Goal: Task Accomplishment & Management: Complete application form

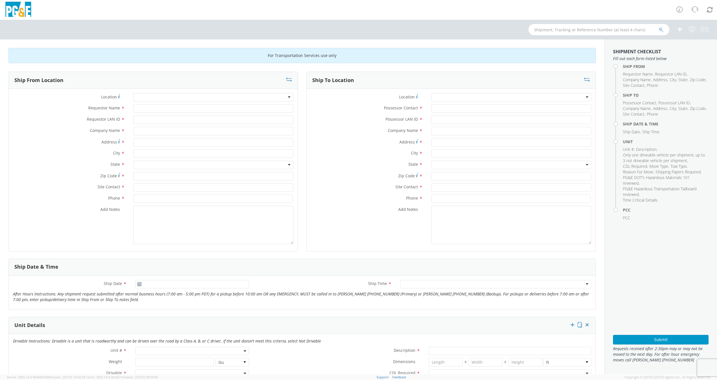
click at [323, 166] on label "State *" at bounding box center [367, 164] width 120 height 7
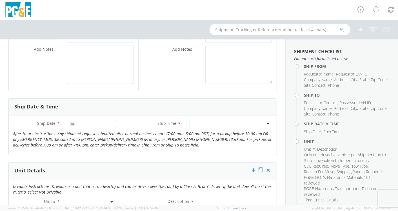
scroll to position [188, 0]
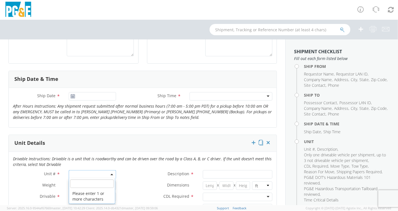
click at [79, 171] on span at bounding box center [92, 174] width 47 height 8
click at [79, 185] on input "search" at bounding box center [92, 184] width 44 height 8
paste input "B43630"
type input "B43630"
select select "Other"
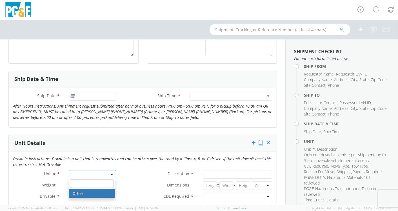
select select "? undefined:undefined ?"
drag, startPoint x: 88, startPoint y: 172, endPoint x: 65, endPoint y: 175, distance: 23.3
click at [65, 175] on div "Other Other Please enter 1 or more characters" at bounding box center [93, 174] width 56 height 8
click at [130, 183] on label "Dimensions *" at bounding box center [159, 185] width 78 height 7
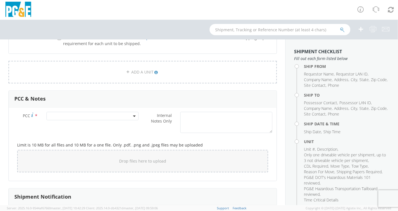
scroll to position [438, 0]
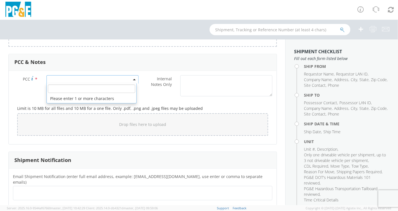
click at [67, 79] on span at bounding box center [93, 79] width 92 height 8
click at [61, 88] on input "number" at bounding box center [92, 89] width 88 height 8
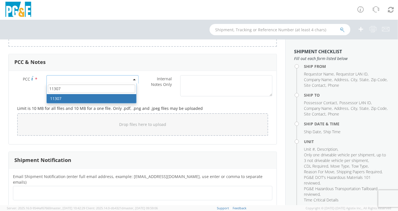
type input "11307"
select select "11307"
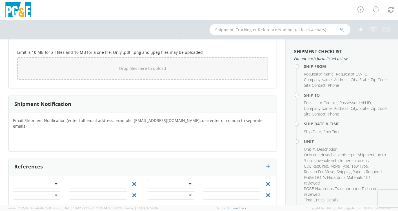
scroll to position [495, 0]
click at [54, 179] on div at bounding box center [36, 183] width 47 height 8
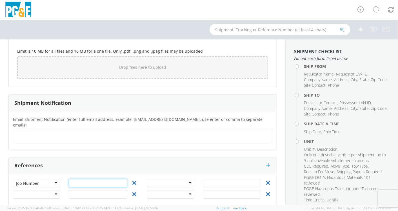
click at [93, 179] on input "text" at bounding box center [98, 183] width 59 height 8
drag, startPoint x: 53, startPoint y: 174, endPoint x: 56, endPoint y: 173, distance: 3.5
click at [53, 179] on div "Job Number" at bounding box center [36, 183] width 47 height 8
click at [76, 175] on div "Job Number Job Number Job Number Order Number Project Work Order Job Number Ord…" at bounding box center [143, 190] width 268 height 31
paste input "B43630"
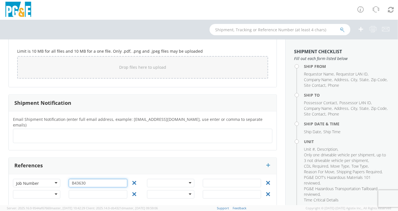
type input "B43630"
click at [56, 190] on div at bounding box center [36, 194] width 47 height 8
click at [76, 190] on input "text" at bounding box center [98, 194] width 59 height 8
paste input "B43631"
type input "B43631"
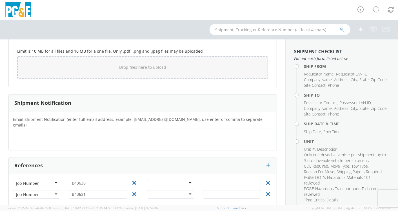
click at [186, 190] on div at bounding box center [170, 194] width 47 height 8
click at [98, 179] on input "B43630" at bounding box center [98, 183] width 59 height 8
paste input "[US_VEHICLE_IDENTIFICATION_NUMBER]"
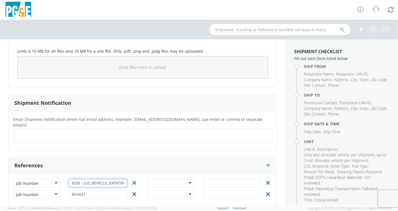
type input "B43630 - [US_VEHICLE_IDENTIFICATION_NUMBER]"
click at [101, 182] on div "B43630 - [US_VEHICLE_IDENTIFICATION_NUMBER]" at bounding box center [98, 184] width 67 height 11
click at [92, 190] on input "B43631" at bounding box center [98, 194] width 59 height 8
paste input "[US_VEHICLE_IDENTIFICATION_NUMBER]"
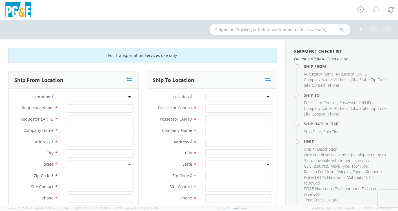
scroll to position [31, 0]
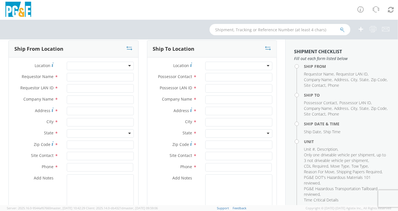
type input "B43631 - [US_VEHICLE_IDENTIFICATION_NUMBER]"
click at [208, 76] on input "Possessor Contact *" at bounding box center [238, 77] width 67 height 8
type input "[PERSON_NAME]"
click at [213, 88] on input "Possessor LAN ID *" at bounding box center [238, 88] width 67 height 8
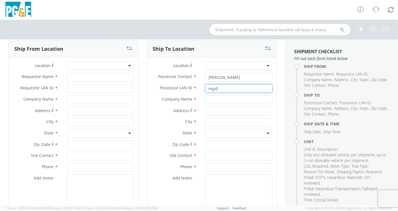
type input "mjp0"
click at [67, 75] on input "Requestor Name *" at bounding box center [100, 77] width 67 height 8
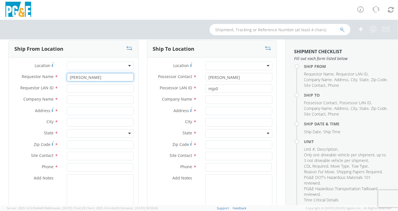
type input "[PERSON_NAME]"
click at [70, 86] on input "Requestor LAN ID *" at bounding box center [100, 88] width 67 height 8
type input "mjp0"
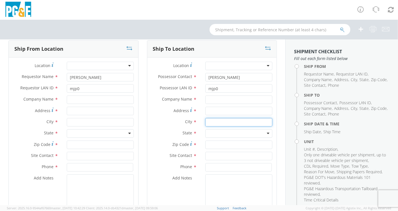
click at [210, 121] on input "text" at bounding box center [238, 122] width 67 height 8
type input "bakersf"
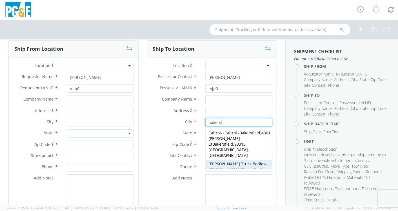
click at [228, 161] on span "[PERSON_NAME] Truck Bodies" at bounding box center [237, 163] width 57 height 5
type input "[PERSON_NAME] Truck Bodies"
type input "[STREET_ADDRESS]"
type input "[GEOGRAPHIC_DATA]"
type input "93301"
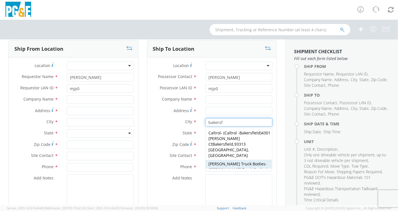
type input "[PERSON_NAME] Truck Bodies"
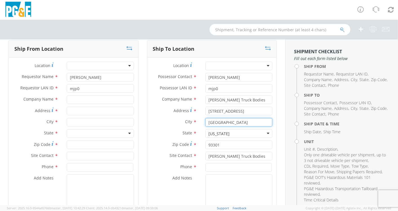
type input "[GEOGRAPHIC_DATA]"
click at [222, 171] on input at bounding box center [238, 167] width 67 height 8
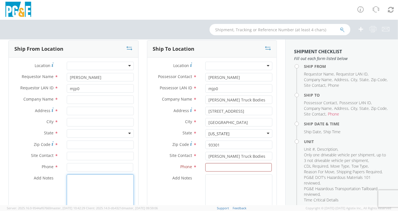
click at [88, 183] on textarea "Add Notes *" at bounding box center [100, 193] width 67 height 38
type textarea "Do not arrive before 8:00 AM"
click at [213, 169] on input at bounding box center [238, 167] width 67 height 8
paste input "[PHONE_NUMBER]"
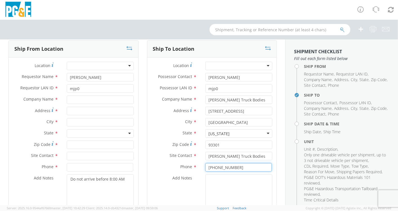
type input "[PHONE_NUMBER]"
click at [223, 180] on textarea "Add Notes *" at bounding box center [238, 193] width 67 height 38
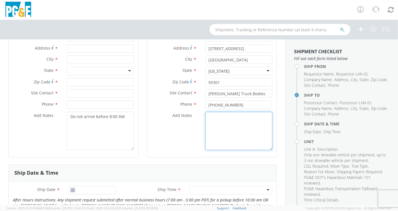
scroll to position [63, 0]
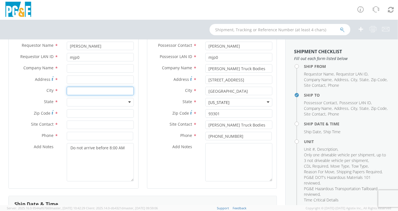
click at [79, 91] on input "text" at bounding box center [100, 91] width 67 height 8
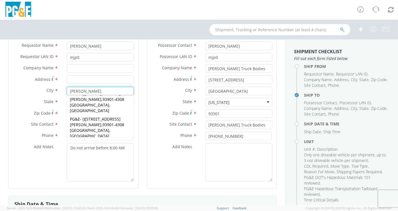
type input "[PERSON_NAME]"
click at [14, 123] on label "Site Contact *" at bounding box center [36, 124] width 54 height 7
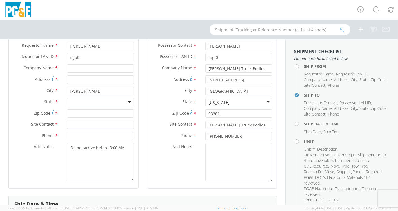
click at [85, 103] on div at bounding box center [100, 102] width 67 height 8
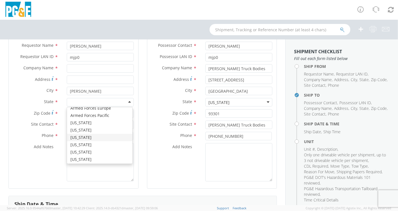
scroll to position [31, 0]
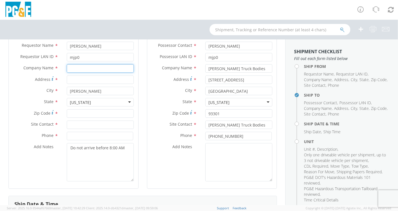
click at [78, 68] on input "text" at bounding box center [100, 68] width 67 height 8
click at [115, 95] on div "City * [PERSON_NAME] [PERSON_NAME] PG&E - ( ) [STREET_ADDRESS][PERSON_NAME] [GE…" at bounding box center [74, 92] width 130 height 11
drag, startPoint x: 97, startPoint y: 68, endPoint x: 121, endPoint y: 63, distance: 24.5
click at [98, 68] on input "Coast Counties - [GEOGRAPHIC_DATA]" at bounding box center [100, 68] width 67 height 8
type input "Coast Counties [GEOGRAPHIC_DATA] - [GEOGRAPHIC_DATA]"
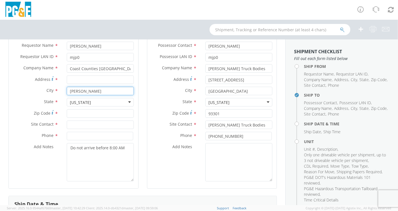
click at [71, 90] on input "[PERSON_NAME]" at bounding box center [100, 91] width 67 height 8
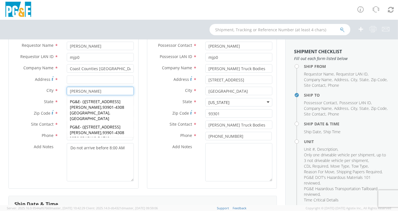
type input "[PERSON_NAME]"
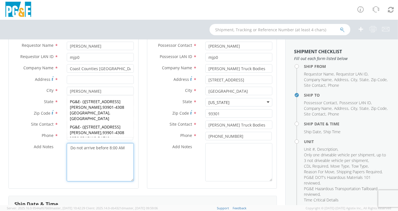
click at [97, 162] on textarea "Do not arrive before 8:00 AM" at bounding box center [100, 162] width 67 height 38
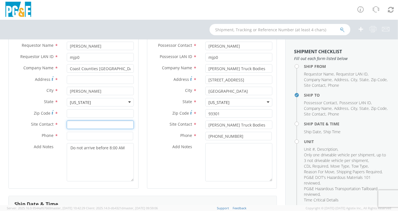
click at [80, 123] on input "text" at bounding box center [100, 125] width 67 height 8
type input "[PERSON_NAME]"
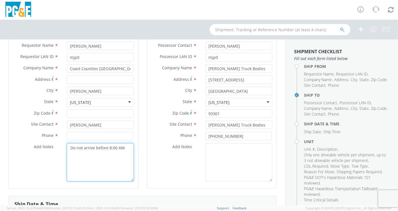
click at [74, 159] on textarea "Do not arrive before 8:00 AM" at bounding box center [100, 162] width 67 height 38
click at [128, 150] on textarea "Do not arrive before 8:00 AM" at bounding box center [100, 162] width 67 height 38
click at [70, 147] on textarea "Do not arrive before 8:00 AM" at bounding box center [100, 162] width 67 height 38
paste textarea "Cell: [PHONE_NUMBER] Shop: [PHONE_NUMBER]"
click at [96, 145] on textarea "Cell: [PHONE_NUMBER] Shop: [PHONE_NUMBER] Do not arrive before 8:00 AM" at bounding box center [100, 162] width 67 height 38
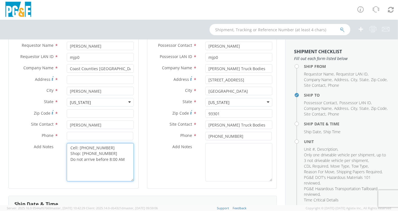
drag, startPoint x: 105, startPoint y: 147, endPoint x: 83, endPoint y: 147, distance: 22.0
click at [79, 148] on textarea "Cell: [PHONE_NUMBER] Shop: [PHONE_NUMBER] Do not arrive before 8:00 AM" at bounding box center [100, 162] width 67 height 38
drag, startPoint x: 85, startPoint y: 147, endPoint x: 118, endPoint y: 179, distance: 46.0
click at [118, 179] on textarea "Cell: [PHONE_NUMBER] Shop: [PHONE_NUMBER] Do not arrive before 8:00 AM" at bounding box center [100, 162] width 67 height 38
drag, startPoint x: 103, startPoint y: 148, endPoint x: 85, endPoint y: 147, distance: 18.9
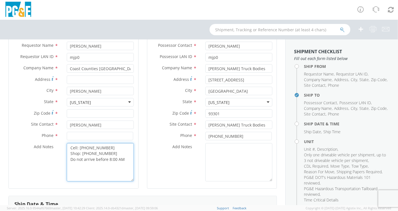
click at [78, 147] on textarea "Cell: [PHONE_NUMBER] Shop: [PHONE_NUMBER] Do not arrive before 8:00 AM" at bounding box center [100, 162] width 67 height 38
type textarea "Cell: Shop: [PHONE_NUMBER] Do not arrive before 8:00 AM"
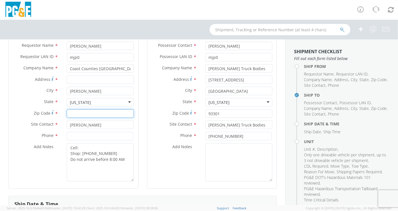
click at [80, 116] on input "Zip Code *" at bounding box center [100, 113] width 67 height 8
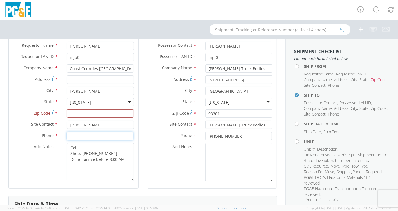
click at [76, 139] on input at bounding box center [100, 136] width 67 height 8
paste input "[PHONE_NUMBER]"
click at [71, 135] on input "[PHONE_NUMBER]" at bounding box center [100, 136] width 67 height 8
type input "[PHONE_NUMBER]"
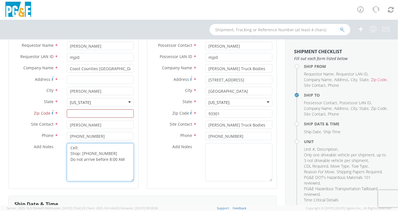
click at [70, 153] on textarea "Cell: Shop: [PHONE_NUMBER] Do not arrive before 8:00 AM" at bounding box center [100, 162] width 67 height 38
type textarea "Shop: [PHONE_NUMBER] Do not arrive before 8:00 AM"
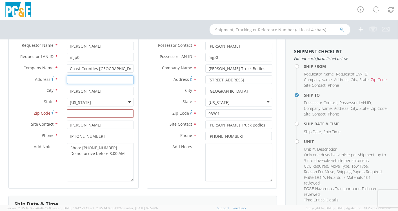
click at [72, 79] on input "Address *" at bounding box center [100, 80] width 67 height 8
paste input "920 Elvee Dr"
type input "920 Elvee Dr"
click at [72, 114] on input "Zip Code *" at bounding box center [100, 113] width 67 height 8
paste input "93901"
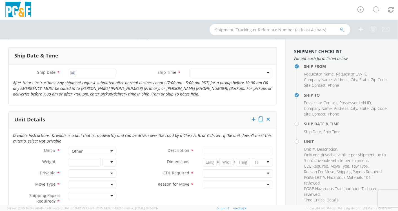
scroll to position [219, 0]
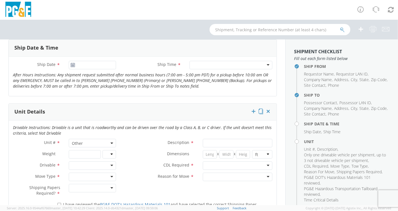
type input "93901"
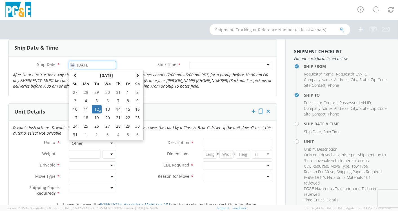
click at [78, 65] on input "[DATE]" at bounding box center [92, 65] width 47 height 8
click at [127, 108] on td "15" at bounding box center [128, 109] width 10 height 8
type input "[DATE]"
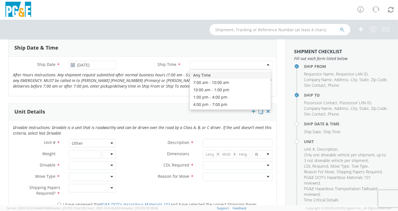
click at [194, 63] on div at bounding box center [231, 65] width 83 height 8
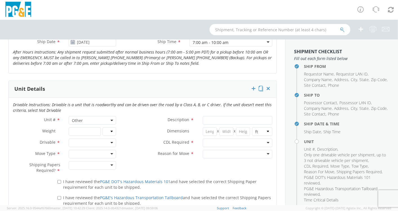
scroll to position [282, 0]
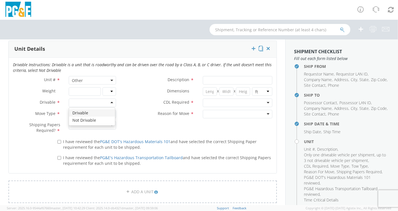
click at [111, 101] on div at bounding box center [92, 103] width 47 height 8
click at [77, 111] on div at bounding box center [92, 114] width 47 height 8
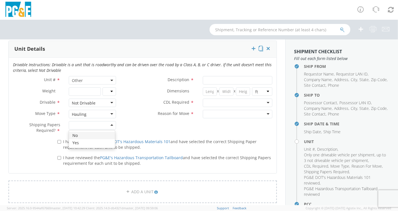
click at [111, 123] on div at bounding box center [92, 125] width 47 height 8
drag, startPoint x: 60, startPoint y: 141, endPoint x: 59, endPoint y: 147, distance: 6.2
click at [59, 141] on input "I have reviewed the PG&E DOT's Hazardous Materials 101 and have selected the co…" at bounding box center [59, 142] width 4 height 4
checkbox input "true"
click at [59, 155] on label "I have reviewed the PG&E's Hazardous Transportation Tailboard and have selected…" at bounding box center [164, 160] width 215 height 12
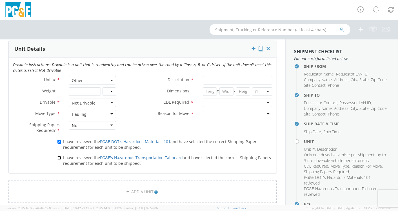
click at [59, 156] on input "I have reviewed the PG&E's Hazardous Transportation Tailboard and have selected…" at bounding box center [59, 158] width 4 height 4
checkbox input "true"
click at [207, 77] on input "Description *" at bounding box center [238, 80] width 70 height 8
type input "Peterbilt Chassis"
click at [263, 100] on div at bounding box center [238, 103] width 70 height 8
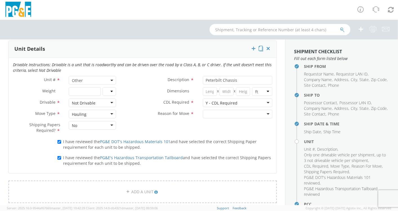
click at [265, 112] on div at bounding box center [238, 114] width 70 height 8
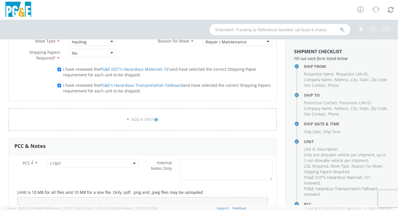
scroll to position [344, 0]
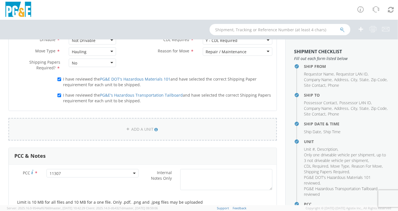
click at [143, 128] on link "ADD A UNIT" at bounding box center [142, 129] width 269 height 23
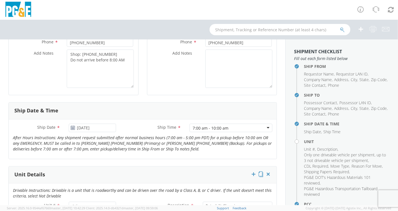
scroll to position [156, 0]
drag, startPoint x: 80, startPoint y: 74, endPoint x: 91, endPoint y: 71, distance: 10.8
click at [82, 73] on textarea "Shop: [PHONE_NUMBER] Do not arrive before 8:00 AM" at bounding box center [100, 68] width 67 height 38
click at [125, 58] on textarea "Shop: [PHONE_NUMBER] Do not arrive before 8:00 AM" at bounding box center [100, 68] width 67 height 38
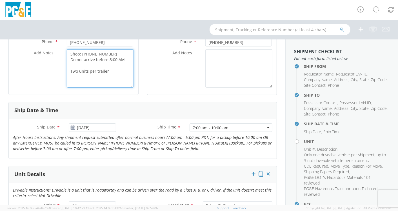
drag, startPoint x: 87, startPoint y: 71, endPoint x: 96, endPoint y: 68, distance: 10.0
click at [88, 71] on textarea "Shop: [PHONE_NUMBER] Do not arrive before 8:00 AM Two units per trailer" at bounding box center [100, 68] width 67 height 38
click at [116, 70] on textarea "Shop: [PHONE_NUMBER] Do not arrive before 8:00 AM Two chassis' per trailer" at bounding box center [100, 68] width 67 height 38
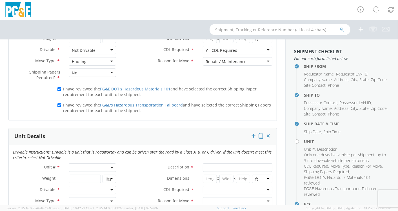
scroll to position [344, 0]
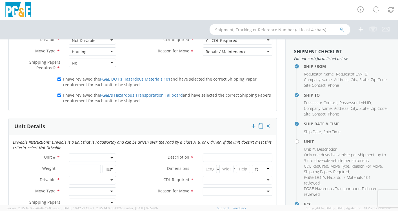
type textarea "Shop: [PHONE_NUMBER] Do not arrive before 8:00 AM Two chassis' per trailer load"
click at [110, 157] on b at bounding box center [111, 157] width 3 height 1
click at [87, 167] on input "search" at bounding box center [92, 167] width 44 height 8
type input "other"
select select "Other"
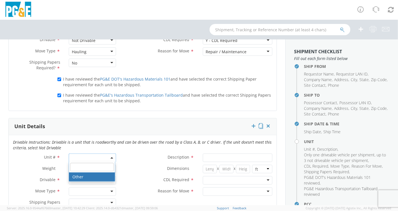
select select "? undefined:undefined ?"
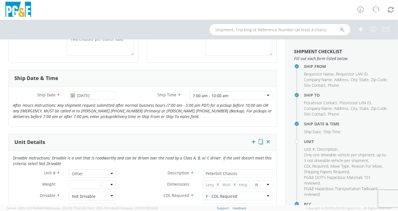
scroll to position [188, 0]
click at [89, 172] on span "Other" at bounding box center [92, 174] width 41 height 5
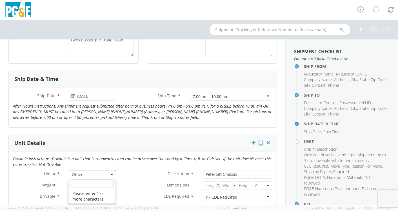
click at [88, 181] on input "search" at bounding box center [92, 184] width 44 height 8
type input "other"
click at [138, 172] on label "Description *" at bounding box center [159, 173] width 78 height 7
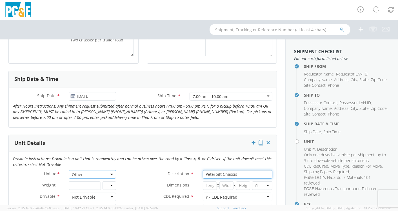
click at [203, 172] on input "Peterbilt Chassis" at bounding box center [238, 174] width 70 height 8
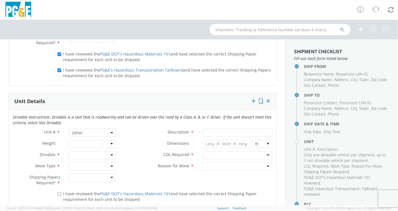
scroll to position [376, 0]
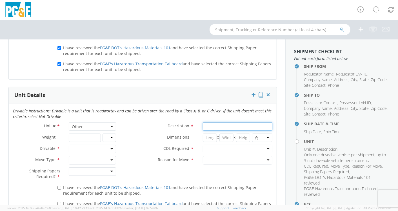
click at [212, 126] on input "Description *" at bounding box center [238, 126] width 70 height 8
type input "Peterbilt Chassis"
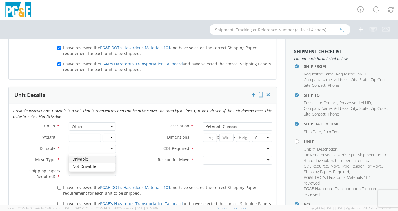
click at [112, 147] on div at bounding box center [92, 149] width 47 height 8
click at [110, 159] on div at bounding box center [92, 160] width 47 height 8
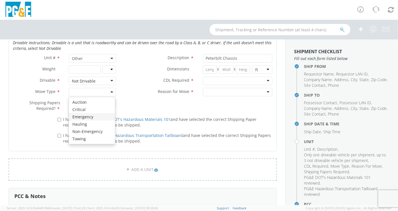
scroll to position [470, 0]
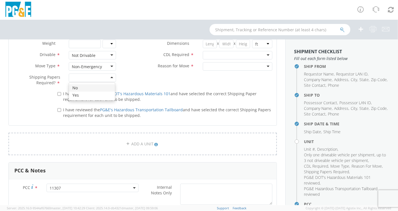
click at [109, 74] on div at bounding box center [92, 78] width 47 height 8
click at [109, 65] on div "Non-Emergency" at bounding box center [92, 66] width 47 height 8
click at [61, 93] on label "I have reviewed the PG&E DOT's Hazardous Materials 101 and have selected the co…" at bounding box center [164, 96] width 215 height 12
click at [61, 93] on input "I have reviewed the PG&E DOT's Hazardous Materials 101 and have selected the co…" at bounding box center [59, 94] width 4 height 4
checkbox input "true"
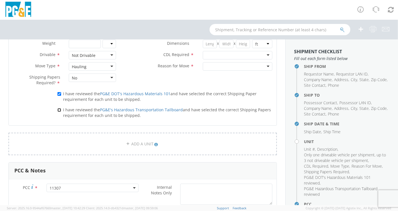
click at [59, 108] on input "I have reviewed the PG&E's Hazardous Transportation Tailboard and have selected…" at bounding box center [59, 110] width 4 height 4
checkbox input "true"
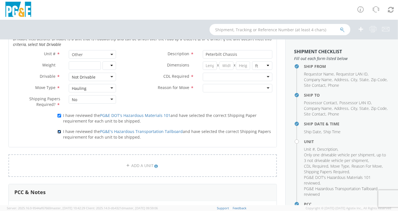
scroll to position [438, 0]
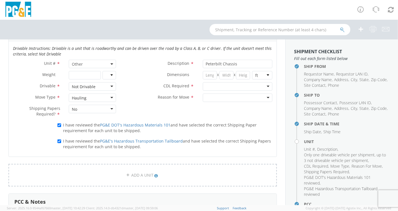
click at [264, 85] on div at bounding box center [238, 86] width 70 height 8
click at [265, 94] on div at bounding box center [238, 98] width 70 height 8
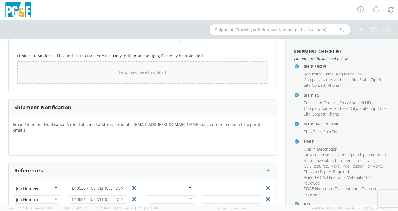
scroll to position [635, 0]
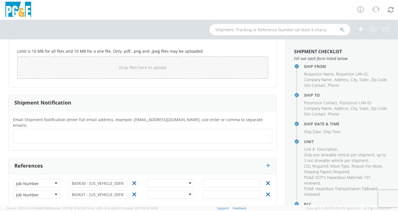
click at [29, 132] on ul at bounding box center [143, 136] width 254 height 9
paste input "[PERSON_NAME][EMAIL_ADDRESS][DOMAIN_NAME]"
type input "[PERSON_NAME][EMAIL_ADDRESS][DOMAIN_NAME]"
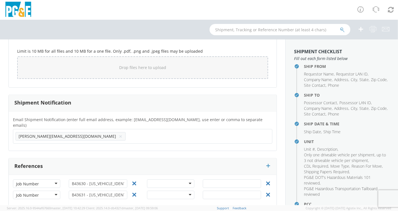
click at [48, 132] on ul "[PERSON_NAME][EMAIL_ADDRESS][DOMAIN_NAME] ×" at bounding box center [143, 137] width 254 height 10
paste input "[PERSON_NAME][EMAIL_ADDRESS][DOMAIN_NAME]"
type input "[PERSON_NAME][EMAIL_ADDRESS][DOMAIN_NAME]"
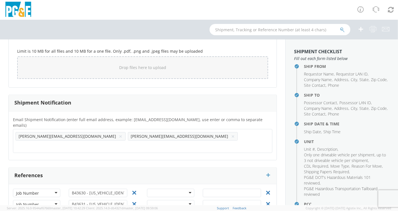
click at [170, 132] on ul "[PERSON_NAME][EMAIL_ADDRESS][DOMAIN_NAME] × [PERSON_NAME][EMAIL_ADDRESS][DOMAIN…" at bounding box center [143, 141] width 254 height 19
click at [84, 142] on input "text" at bounding box center [50, 146] width 68 height 8
paste input "[PERSON_NAME][EMAIL_ADDRESS][DOMAIN_NAME]"
type input "[PERSON_NAME][EMAIL_ADDRESS][DOMAIN_NAME]"
click at [236, 132] on ul "[PERSON_NAME][EMAIL_ADDRESS][DOMAIN_NAME] × [PERSON_NAME][EMAIL_ADDRESS][DOMAIN…" at bounding box center [143, 141] width 254 height 19
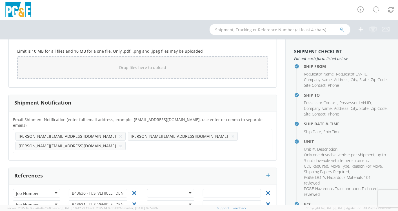
click at [128, 142] on input "text" at bounding box center [163, 146] width 70 height 8
paste input "[EMAIL_ADDRESS][DOMAIN_NAME]"
type input "[EMAIL_ADDRESS][DOMAIN_NAME]"
click at [88, 140] on ul "[PERSON_NAME][EMAIL_ADDRESS][DOMAIN_NAME] × [PERSON_NAME][EMAIL_ADDRESS][DOMAIN…" at bounding box center [143, 141] width 254 height 19
paste input "[EMAIL_ADDRESS][DOMAIN_NAME]"
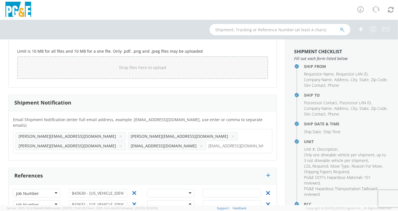
type input "[EMAIL_ADDRESS][DOMAIN_NAME]"
click at [165, 140] on ul "[PERSON_NAME][EMAIL_ADDRESS][DOMAIN_NAME] × [PERSON_NAME][EMAIL_ADDRESS][DOMAIN…" at bounding box center [143, 141] width 254 height 19
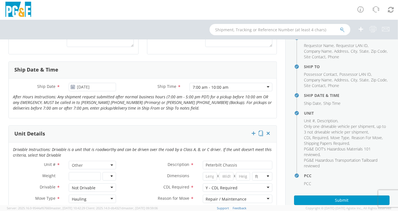
scroll to position [57, 0]
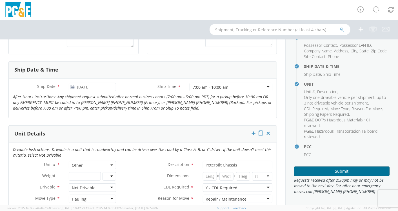
click at [342, 171] on button "Submit" at bounding box center [342, 172] width 96 height 10
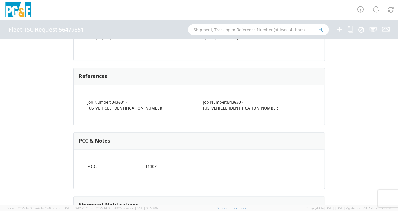
scroll to position [337, 0]
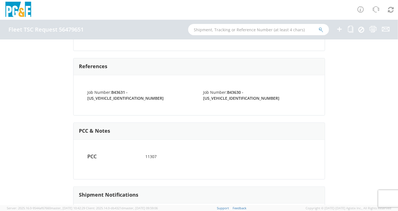
click at [115, 90] on strong "B43631 - [US_VEHICLE_IDENTIFICATION_NUMBER]" at bounding box center [126, 95] width 76 height 11
copy strong "B43631"
click at [220, 32] on input "text" at bounding box center [258, 29] width 141 height 11
paste input "B43631"
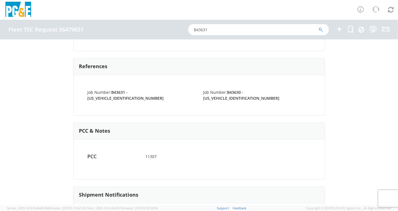
type input "B43631"
click at [322, 30] on icon "submit" at bounding box center [321, 29] width 5 height 5
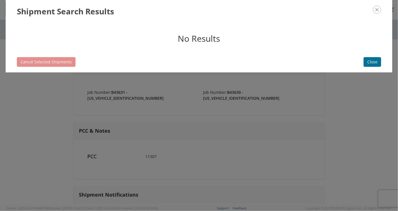
click at [377, 61] on button "Close" at bounding box center [372, 62] width 17 height 10
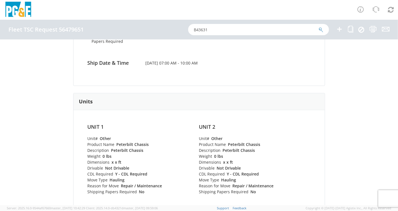
scroll to position [118, 0]
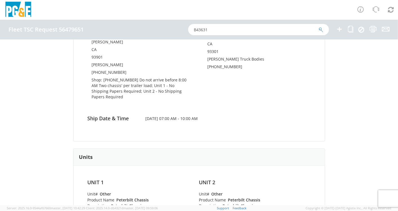
click at [322, 28] on icon "submit" at bounding box center [321, 29] width 5 height 5
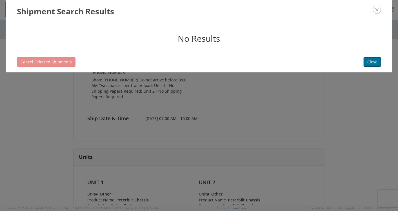
drag, startPoint x: 369, startPoint y: 61, endPoint x: 376, endPoint y: 64, distance: 7.3
click at [372, 61] on button "Close" at bounding box center [372, 62] width 17 height 10
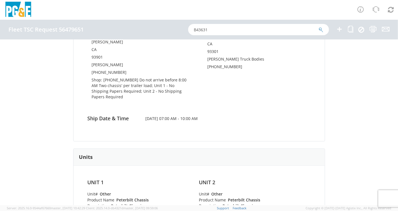
click at [384, 100] on div "Fleet TSC Request 56479651 (Completed) Shipping Information Request Information…" at bounding box center [199, 122] width 398 height 166
click at [351, 29] on icon at bounding box center [350, 29] width 5 height 7
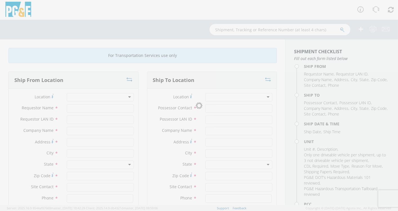
type input "[PERSON_NAME]"
type input "mjp0"
type input "Coast Counties [GEOGRAPHIC_DATA] - [GEOGRAPHIC_DATA]"
type input "920 Elvee Dr"
type input "[PERSON_NAME]"
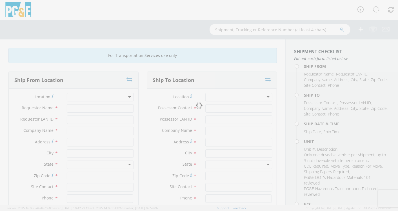
type input "93901"
type input "[PERSON_NAME]"
type input "[PHONE_NUMBER]"
type input "[PERSON_NAME]"
type input "mjp0"
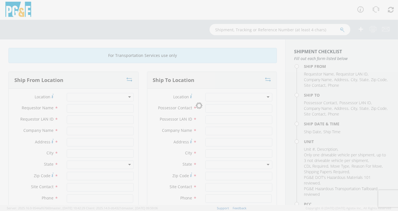
type input "[PERSON_NAME] Truck Bodies"
type input "[STREET_ADDRESS]"
type input "[GEOGRAPHIC_DATA]"
type input "93301"
type input "[PERSON_NAME] Truck Bodies"
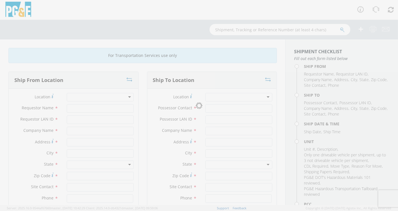
type input "[PHONE_NUMBER]"
type input "[DATE]"
type input "Peterbilt Chassis"
type input "0"
type input "B43631 - [US_VEHICLE_IDENTIFICATION_NUMBER]"
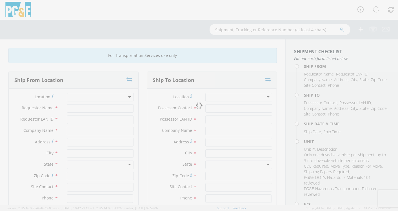
type input "B43630 - [US_VEHICLE_IDENTIFICATION_NUMBER]"
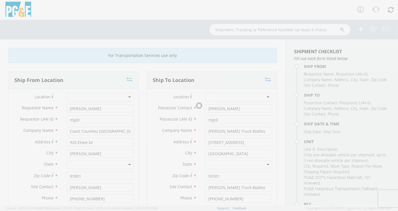
select select "11307"
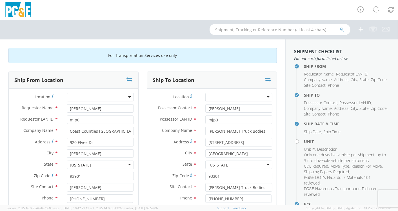
select select "Other"
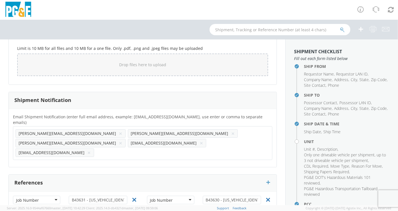
scroll to position [645, 0]
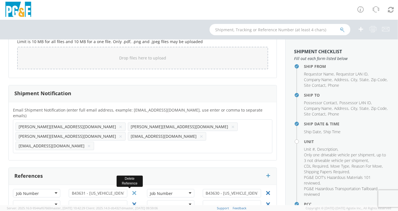
click at [133, 190] on icon at bounding box center [134, 193] width 7 height 7
click at [131, 190] on icon at bounding box center [134, 193] width 7 height 7
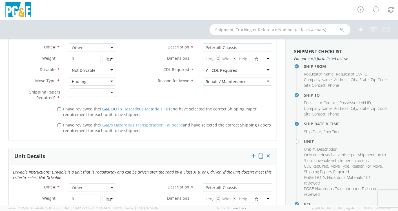
scroll to position [320, 0]
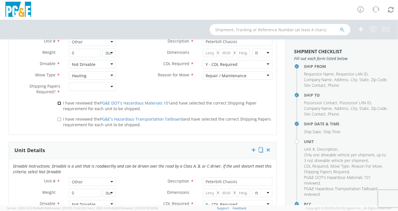
click at [58, 103] on input "I have reviewed the PG&E DOT's Hazardous Materials 101 and have selected the co…" at bounding box center [59, 103] width 4 height 4
checkbox input "true"
click at [59, 118] on input "I have reviewed the PG&E's Hazardous Transportation Tailboard and have selected…" at bounding box center [59, 120] width 4 height 4
checkbox input "true"
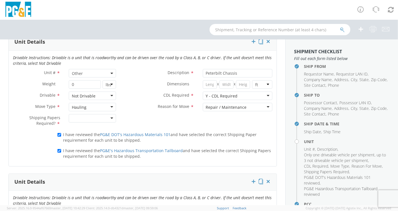
click at [110, 117] on div at bounding box center [92, 118] width 47 height 8
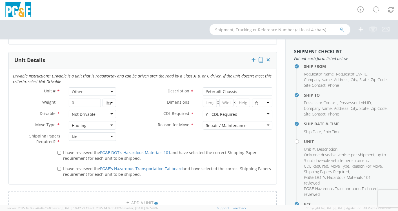
scroll to position [446, 0]
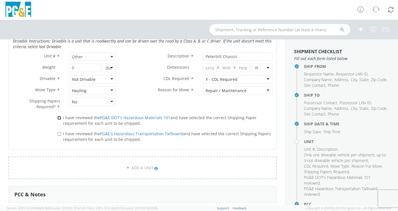
click at [59, 118] on input "I have reviewed the PG&E DOT's Hazardous Materials 101 and have selected the co…" at bounding box center [59, 118] width 4 height 4
checkbox input "true"
click at [60, 132] on label "I have reviewed the PG&E's Hazardous Transportation Tailboard and have selected…" at bounding box center [164, 136] width 215 height 12
click at [58, 132] on input "I have reviewed the PG&E's Hazardous Transportation Tailboard and have selected…" at bounding box center [59, 134] width 4 height 4
checkbox input "true"
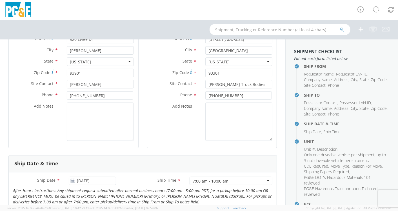
scroll to position [101, 0]
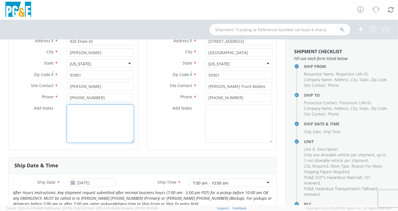
click at [96, 116] on textarea "Add Notes *" at bounding box center [100, 124] width 67 height 38
type textarea "A"
drag, startPoint x: 103, startPoint y: 109, endPoint x: 108, endPoint y: 107, distance: 5.4
click at [105, 109] on textarea "Do not arrive beofre 8:00 AM" at bounding box center [100, 124] width 67 height 38
click at [100, 126] on textarea "Do not arrive before 8:00 AM" at bounding box center [100, 124] width 67 height 38
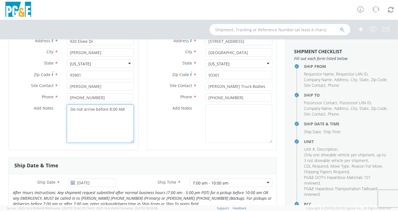
drag, startPoint x: 121, startPoint y: 105, endPoint x: 127, endPoint y: 109, distance: 7.1
click at [123, 105] on textarea "Do not arrive before 8:00 AM" at bounding box center [100, 124] width 67 height 38
drag, startPoint x: 75, startPoint y: 116, endPoint x: 85, endPoint y: 112, distance: 10.5
click at [76, 116] on textarea "Do not arrive before 8:00 AM Tw Chassis; per trailer load" at bounding box center [100, 124] width 67 height 38
click at [125, 108] on textarea "Do not arrive before 8:00 AM TwoChassis; per trailer load" at bounding box center [100, 124] width 67 height 38
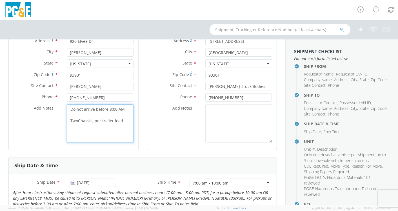
click at [77, 119] on textarea "Do not arrive before 8:00 AM TwoChassis; per trailer load" at bounding box center [100, 124] width 67 height 38
click at [94, 120] on textarea "Do not arrive before 8:00 AM Two Chassis; per trailer load" at bounding box center [100, 124] width 67 height 38
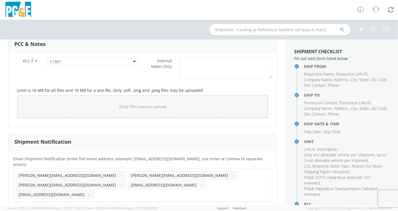
scroll to position [634, 0]
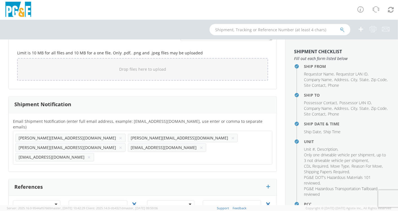
type textarea "Do not arrive before 8:00 AM Two Chassis' per trailer load"
click at [56, 200] on div at bounding box center [36, 204] width 47 height 8
click at [99, 200] on input "text" at bounding box center [98, 204] width 59 height 8
paste input "B43636"
paste input "[US_VEHICLE_IDENTIFICATION_NUMBER]"
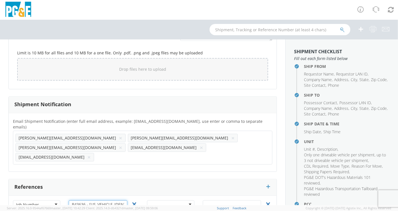
scroll to position [0, 6]
type input "B43636 - [US_VEHICLE_IDENTIFICATION_NUMBER]"
click at [186, 200] on div at bounding box center [170, 204] width 47 height 8
drag, startPoint x: 162, startPoint y: 200, endPoint x: 166, endPoint y: 197, distance: 4.3
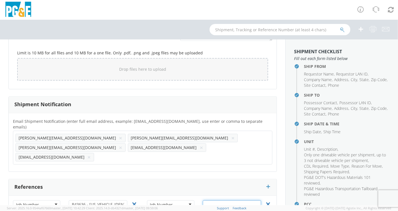
click at [209, 200] on input "text" at bounding box center [232, 204] width 59 height 8
paste input "B43639"
paste input "[US_VEHICLE_IDENTIFICATION_NUMBER]"
type input "B43639 - [US_VEHICLE_IDENTIFICATION_NUMBER]"
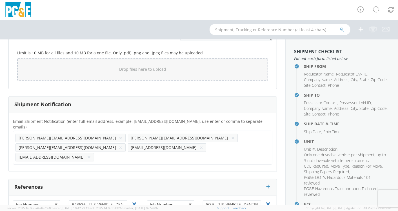
click at [242, 179] on div "References" at bounding box center [143, 187] width 268 height 17
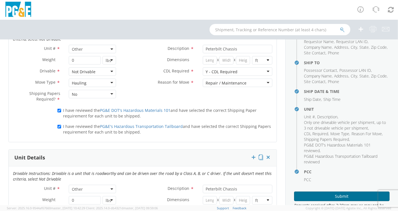
scroll to position [57, 0]
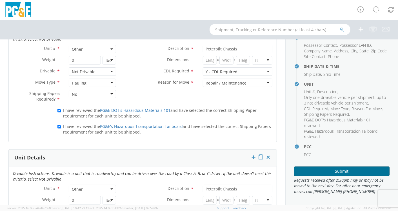
click at [344, 171] on button "Submit" at bounding box center [342, 172] width 96 height 10
